Goal: Navigation & Orientation: Find specific page/section

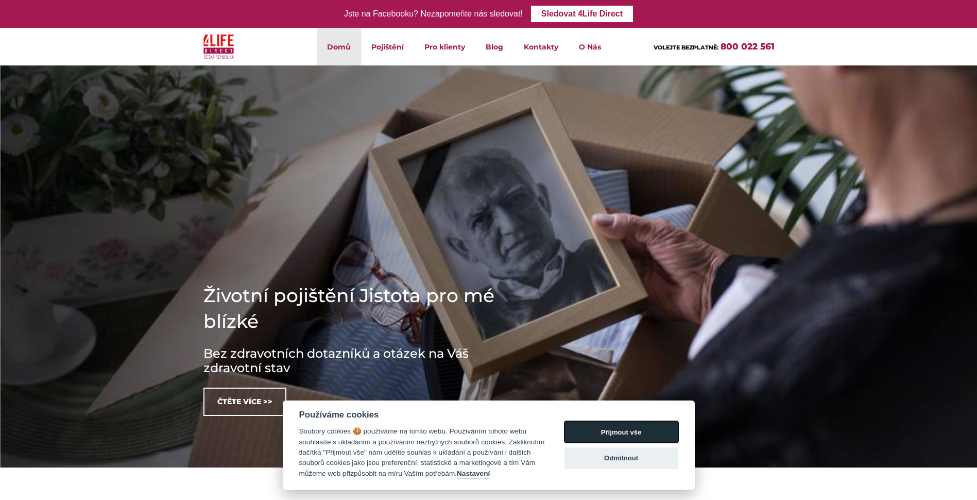
click at [644, 430] on button "Přijmout vše" at bounding box center [621, 432] width 114 height 22
checkbox input "true"
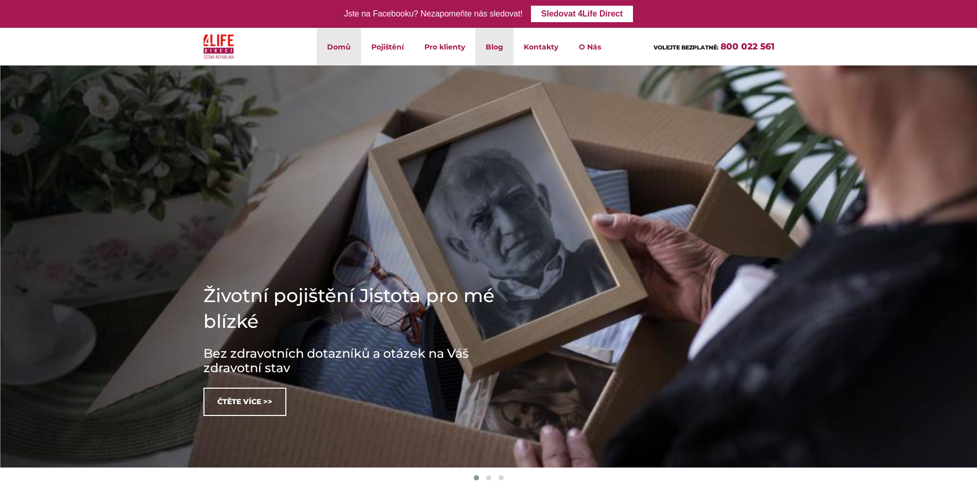
click at [502, 46] on link "Blog" at bounding box center [494, 47] width 38 height 38
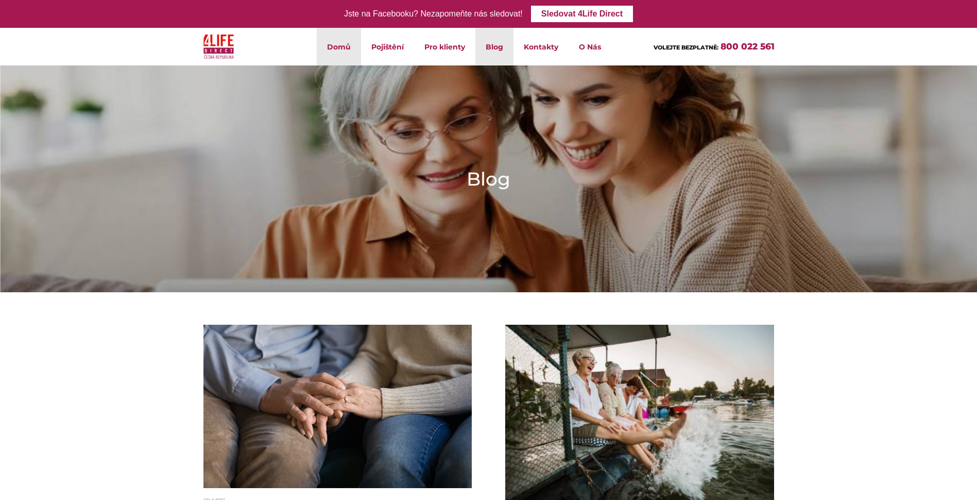
click at [339, 48] on link "Domů" at bounding box center [339, 47] width 44 height 38
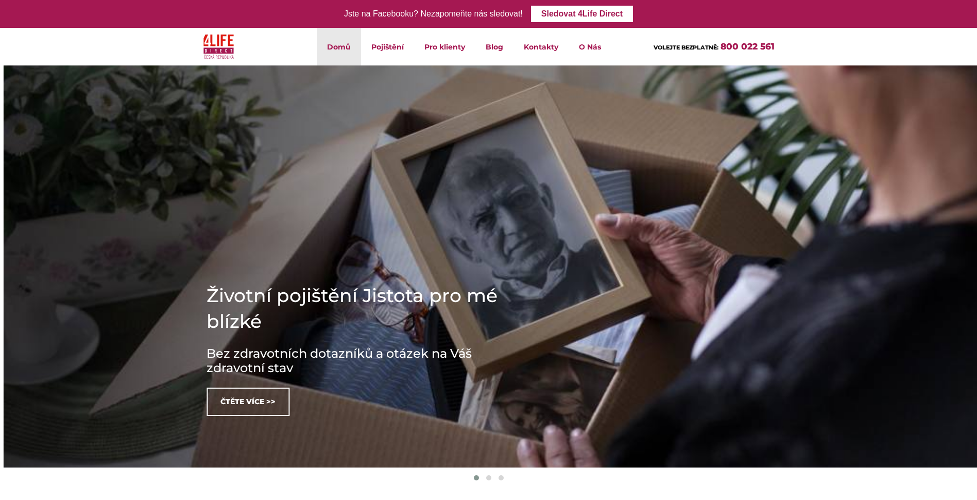
drag, startPoint x: 361, startPoint y: 296, endPoint x: 377, endPoint y: 305, distance: 18.7
click at [377, 305] on h1 "Životní pojištění Jistota pro mé blízké" at bounding box center [360, 307] width 309 height 51
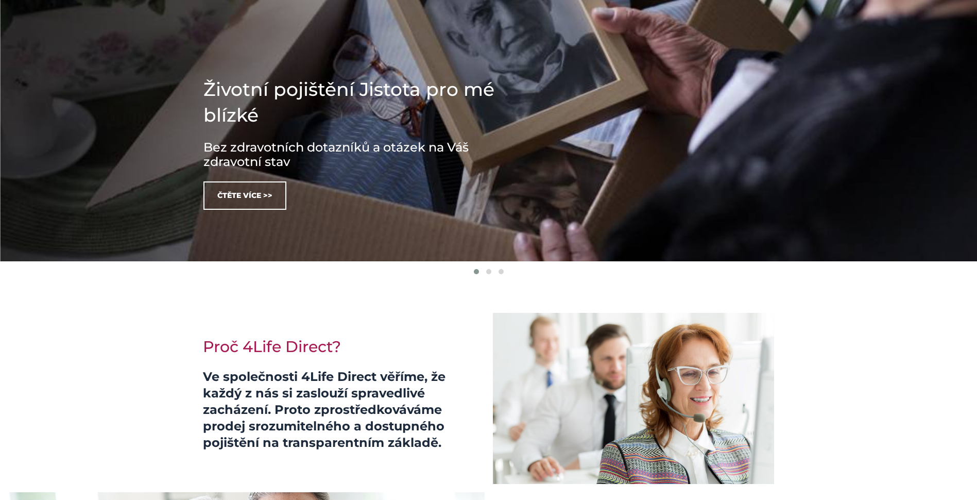
scroll to position [103, 0]
